Goal: Communication & Community: Ask a question

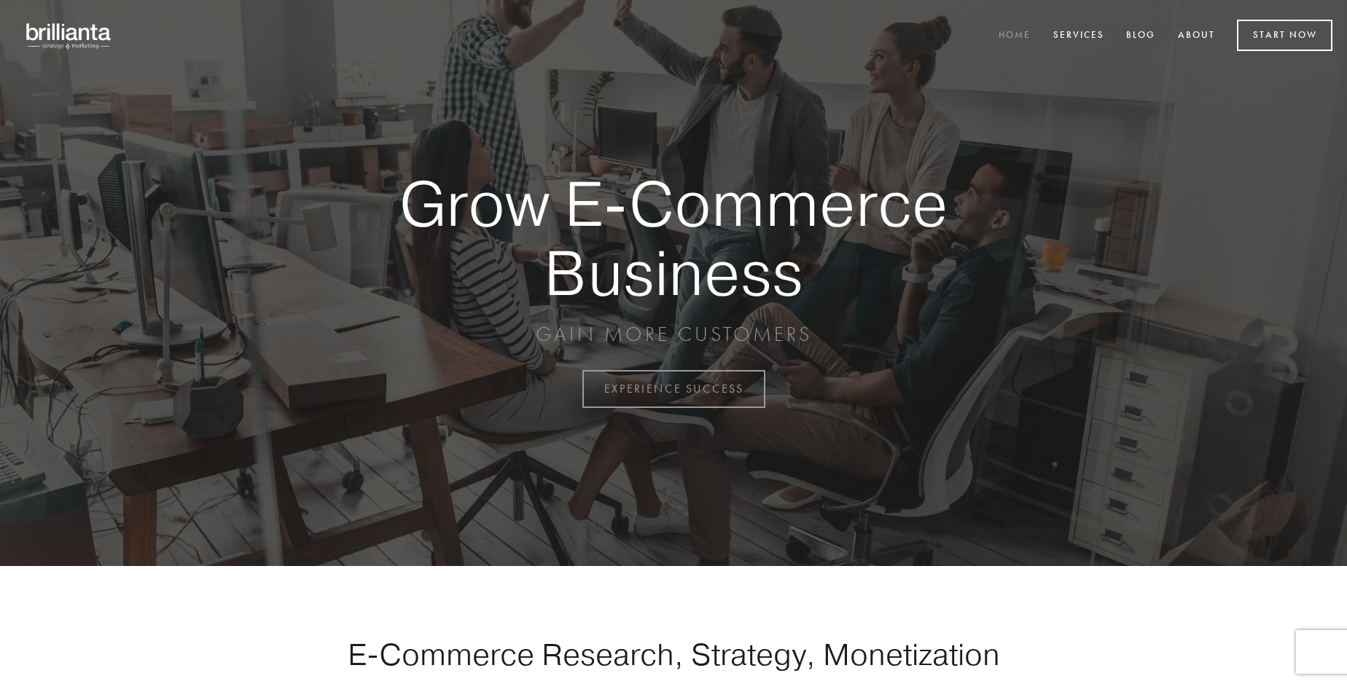
scroll to position [3821, 0]
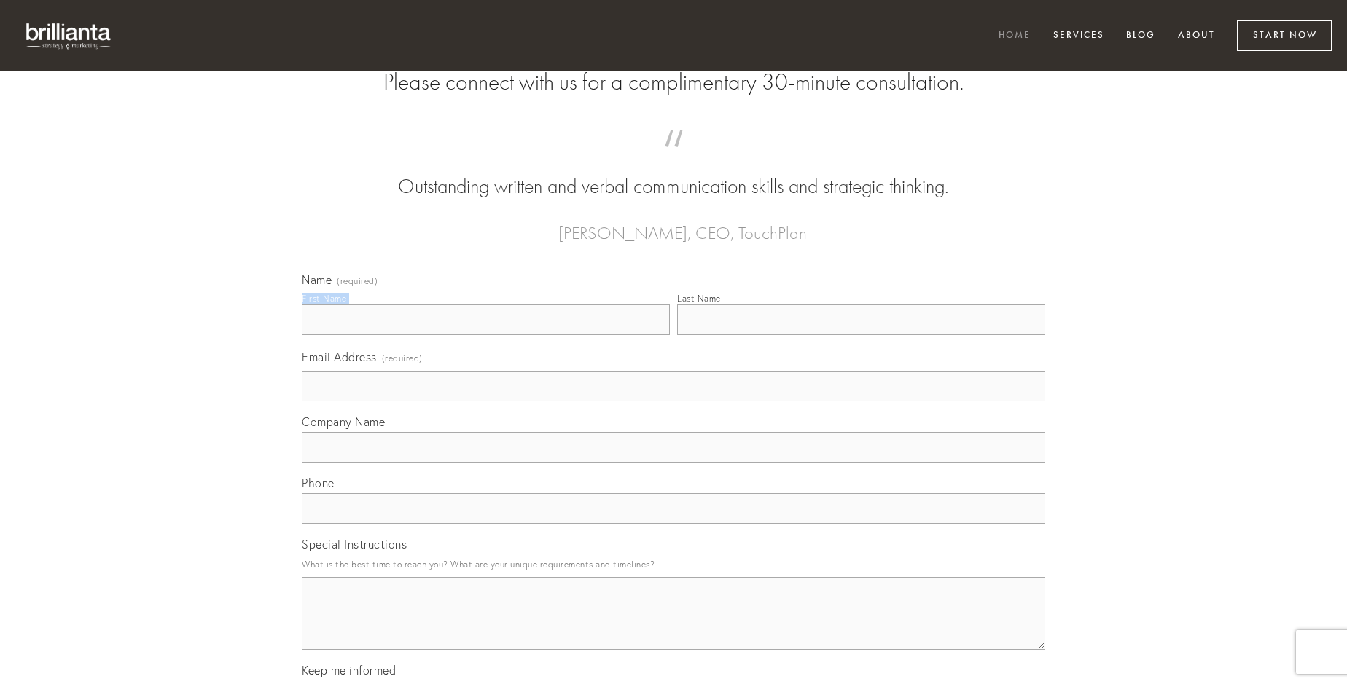
type input "[PERSON_NAME]"
click at [861, 335] on input "Last Name" at bounding box center [861, 320] width 368 height 31
type input "[PERSON_NAME]"
click at [674, 402] on input "Email Address (required)" at bounding box center [673, 386] width 743 height 31
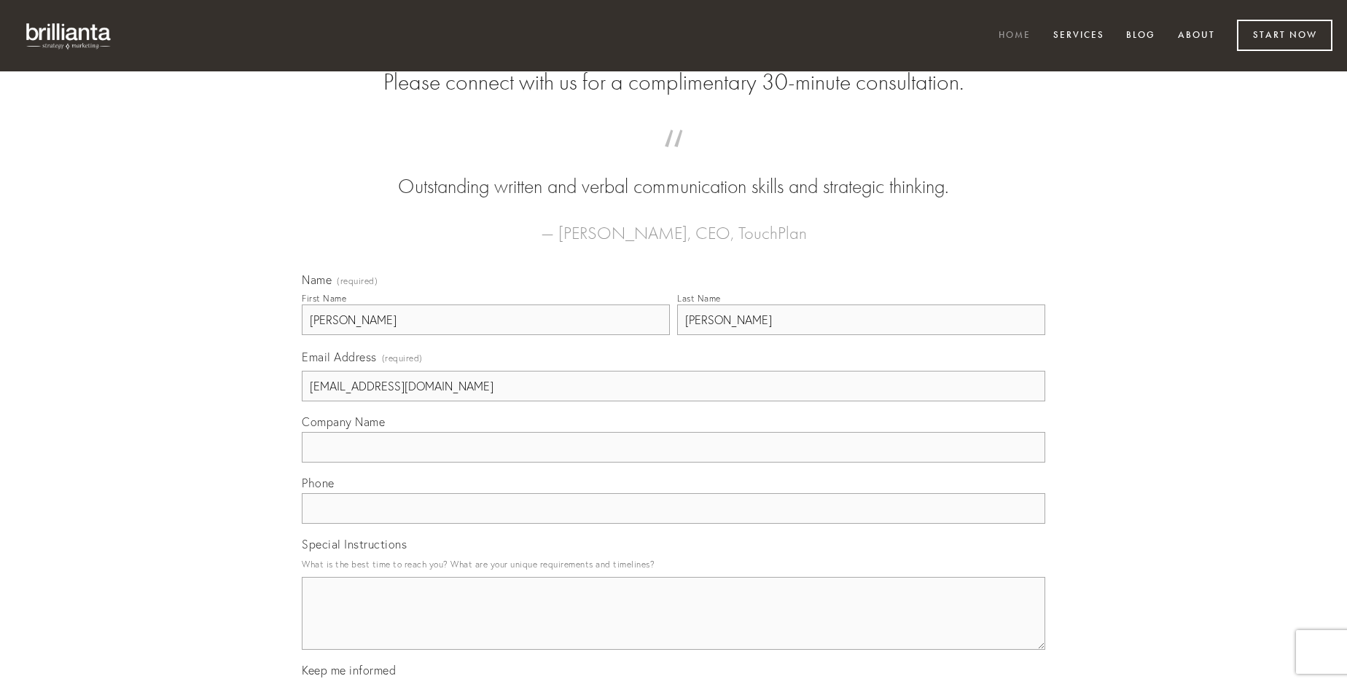
type input "[EMAIL_ADDRESS][DOMAIN_NAME]"
click at [674, 463] on input "Company Name" at bounding box center [673, 447] width 743 height 31
type input "decens"
click at [674, 524] on input "text" at bounding box center [673, 508] width 743 height 31
click at [674, 627] on textarea "Special Instructions" at bounding box center [673, 613] width 743 height 73
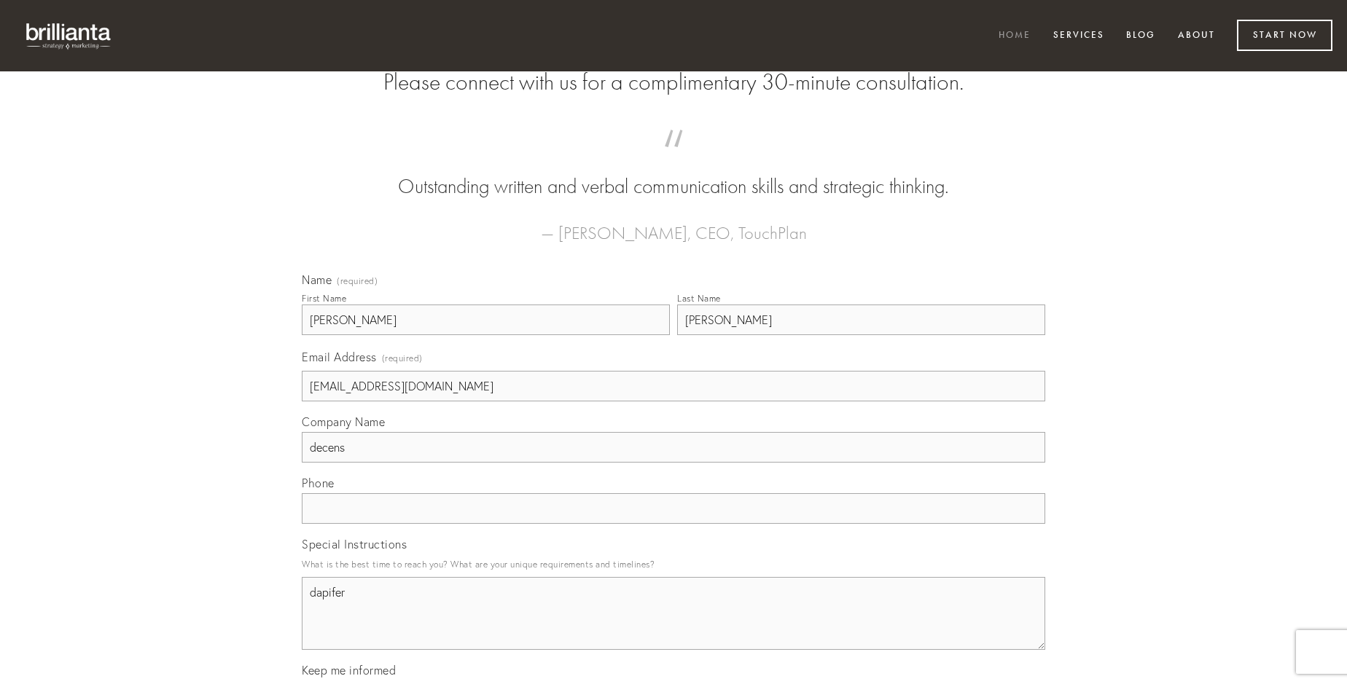
type textarea "dapifer"
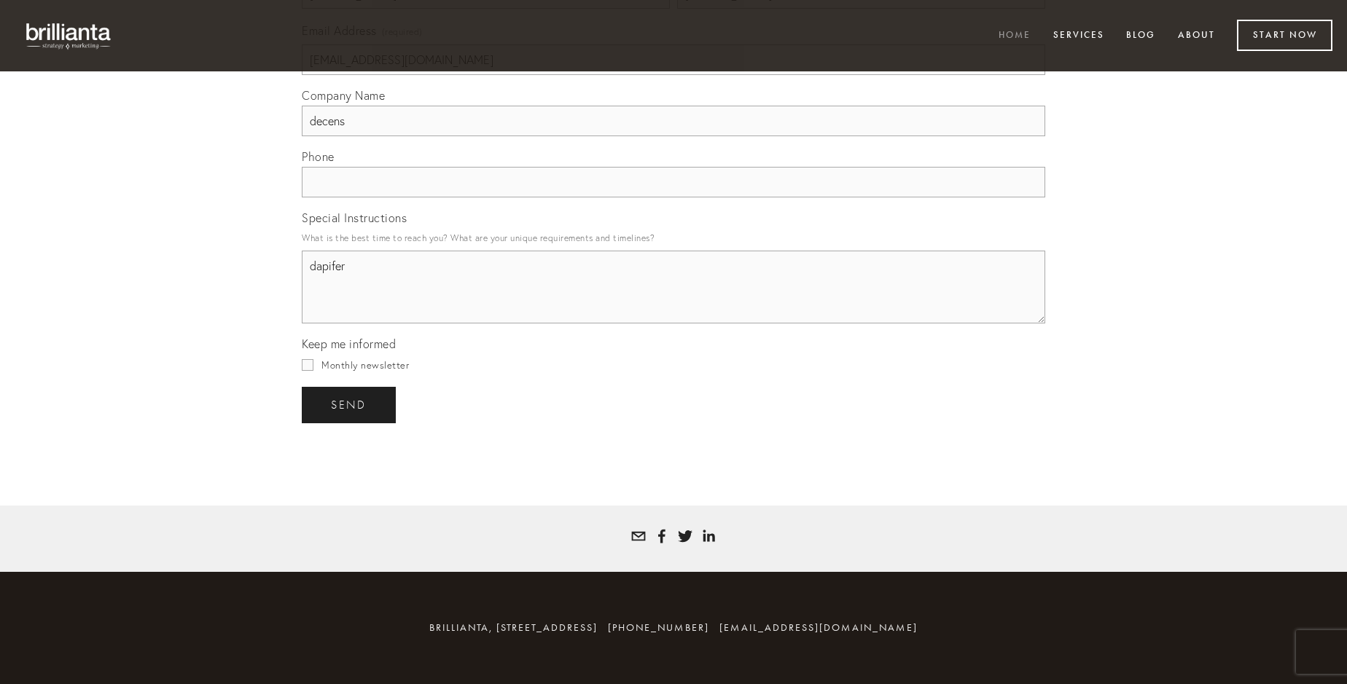
click at [350, 405] on span "send" at bounding box center [349, 405] width 36 height 13
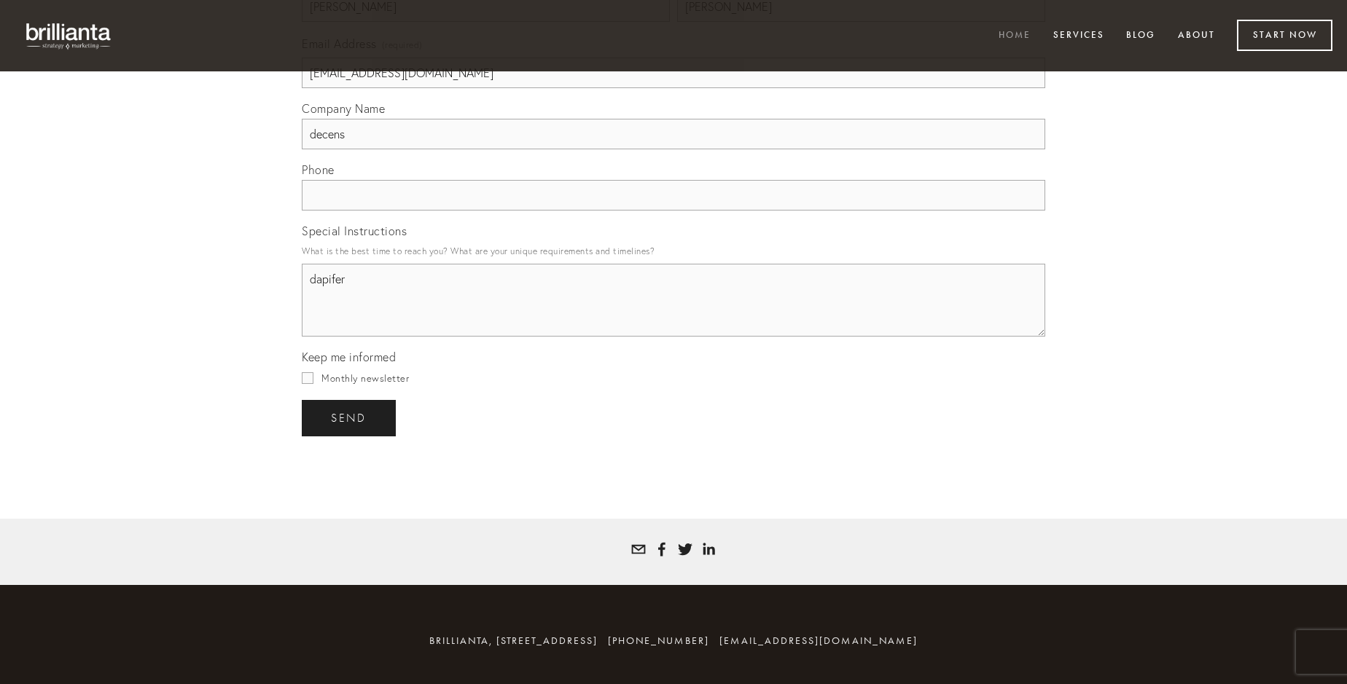
scroll to position [3778, 0]
